Goal: Book appointment/travel/reservation

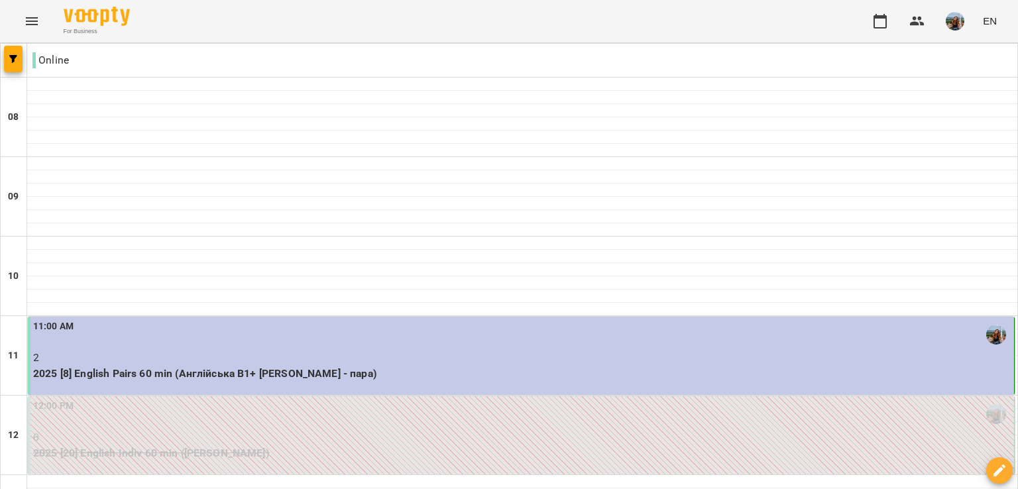
scroll to position [398, 0]
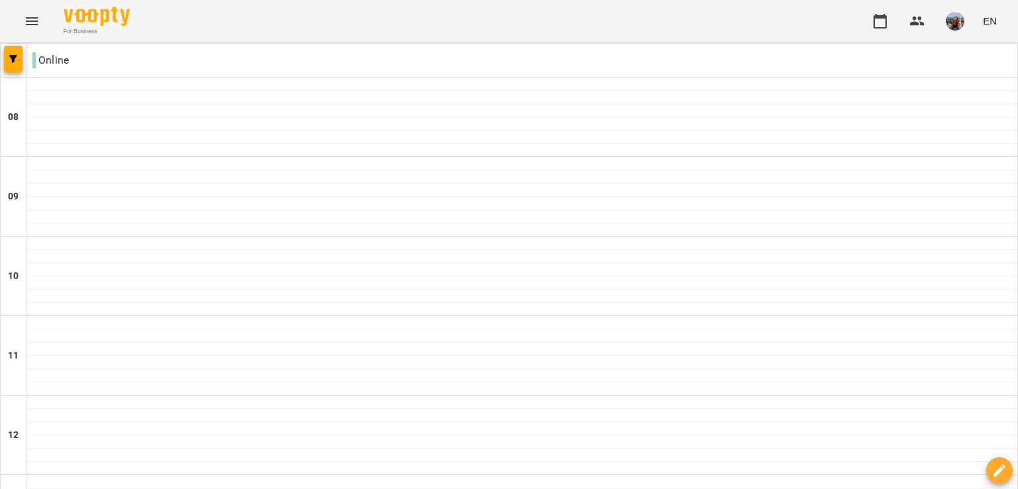
scroll to position [530, 0]
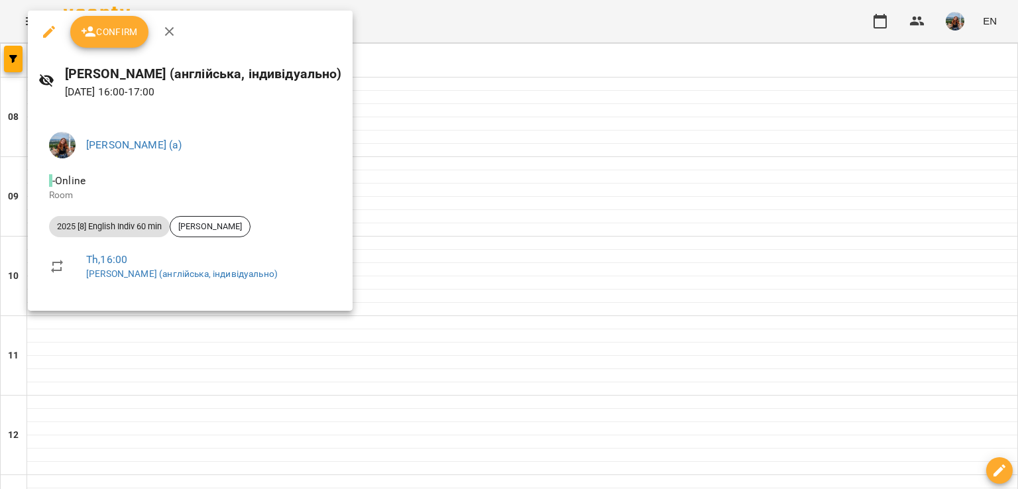
click at [472, 204] on div at bounding box center [509, 244] width 1018 height 489
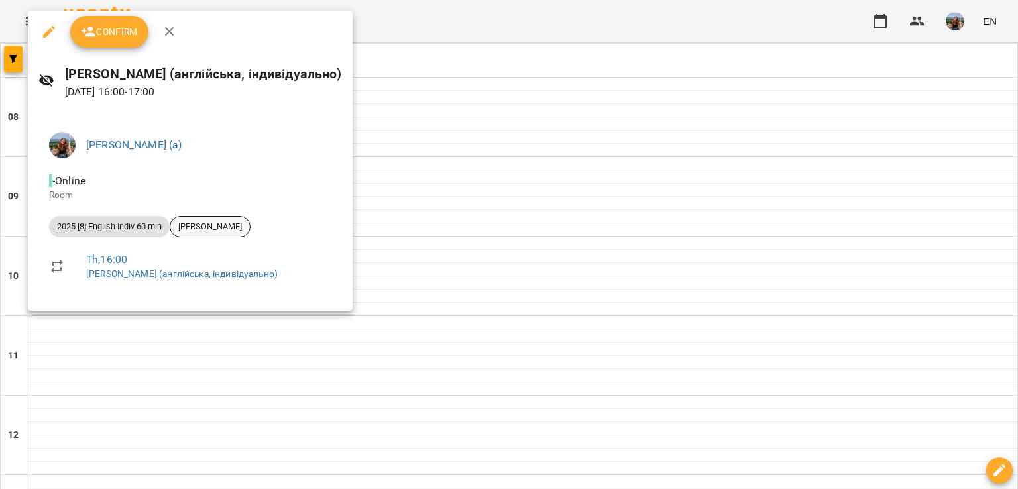
click at [227, 222] on span "[PERSON_NAME]" at bounding box center [210, 227] width 80 height 12
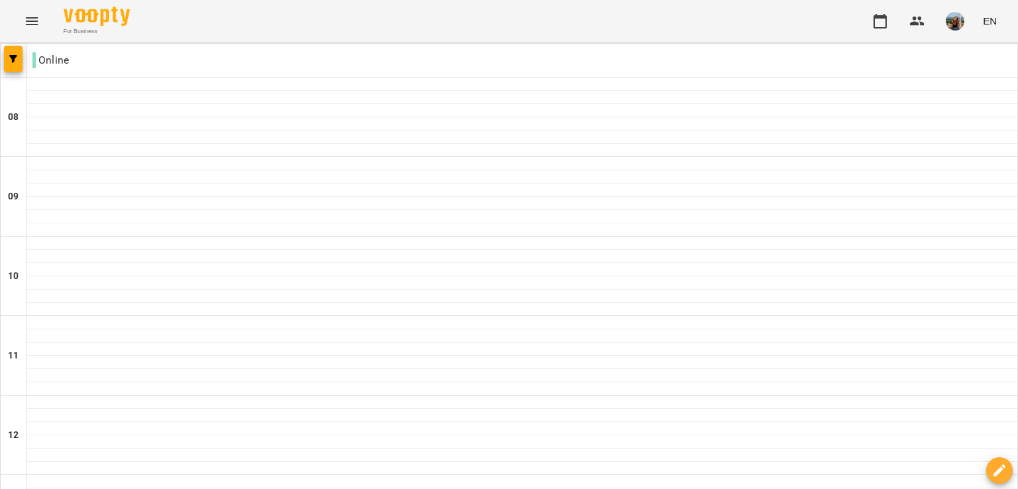
scroll to position [870, 0]
